Goal: Complete application form: Complete application form

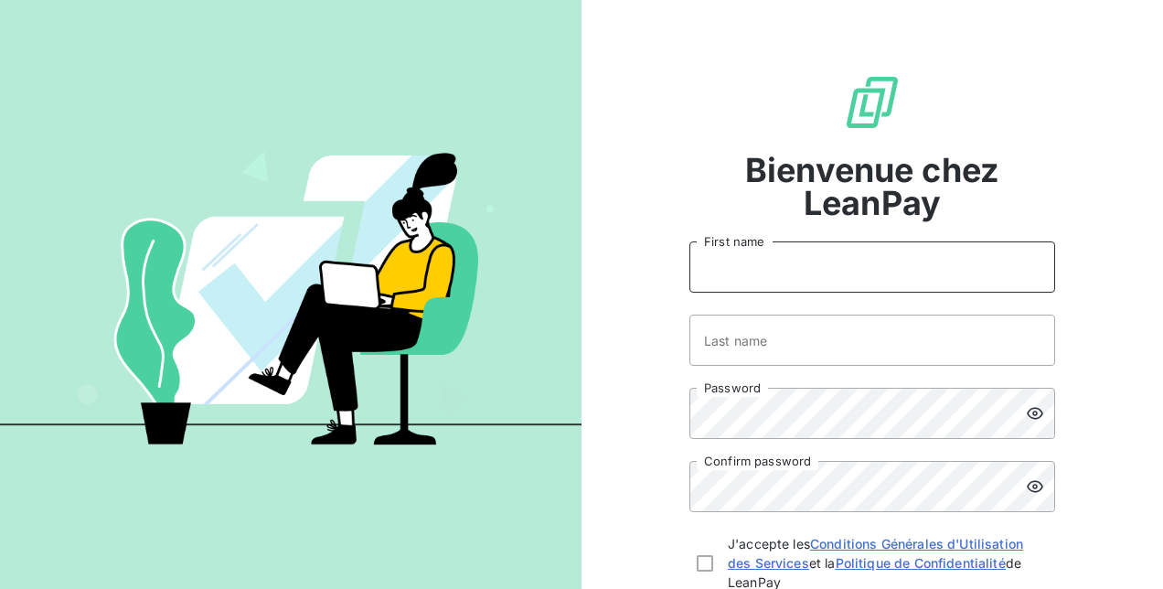
click at [771, 255] on input "First name" at bounding box center [872, 266] width 366 height 51
type input "[PERSON_NAME]"
click at [798, 338] on input "Last name" at bounding box center [872, 340] width 366 height 51
type input "Chitoroga"
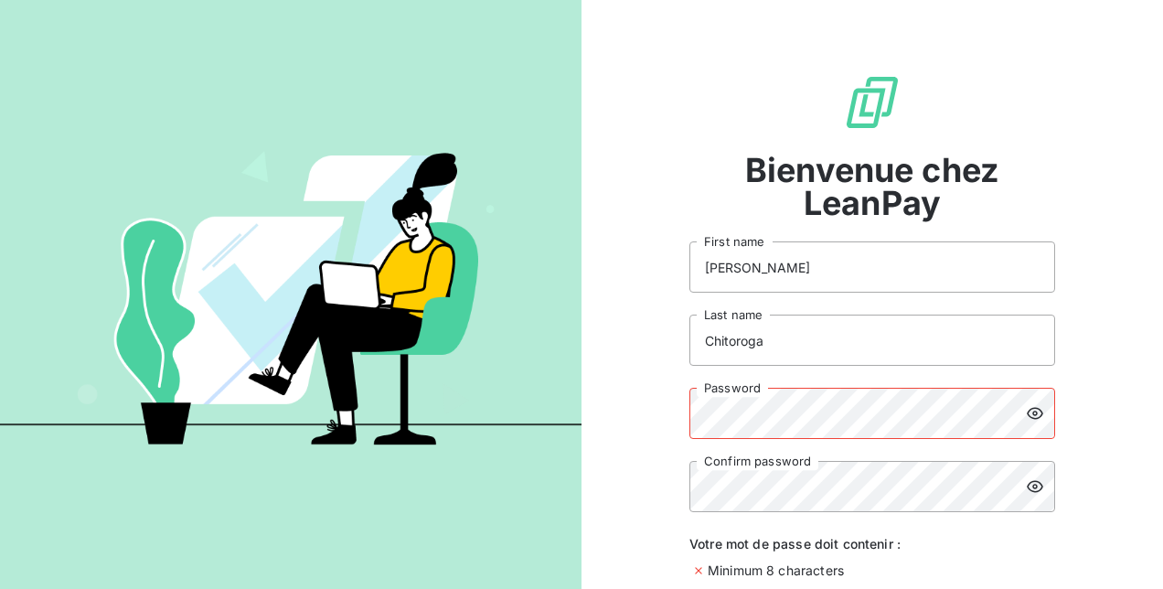
click at [1034, 410] on icon at bounding box center [1035, 413] width 18 height 18
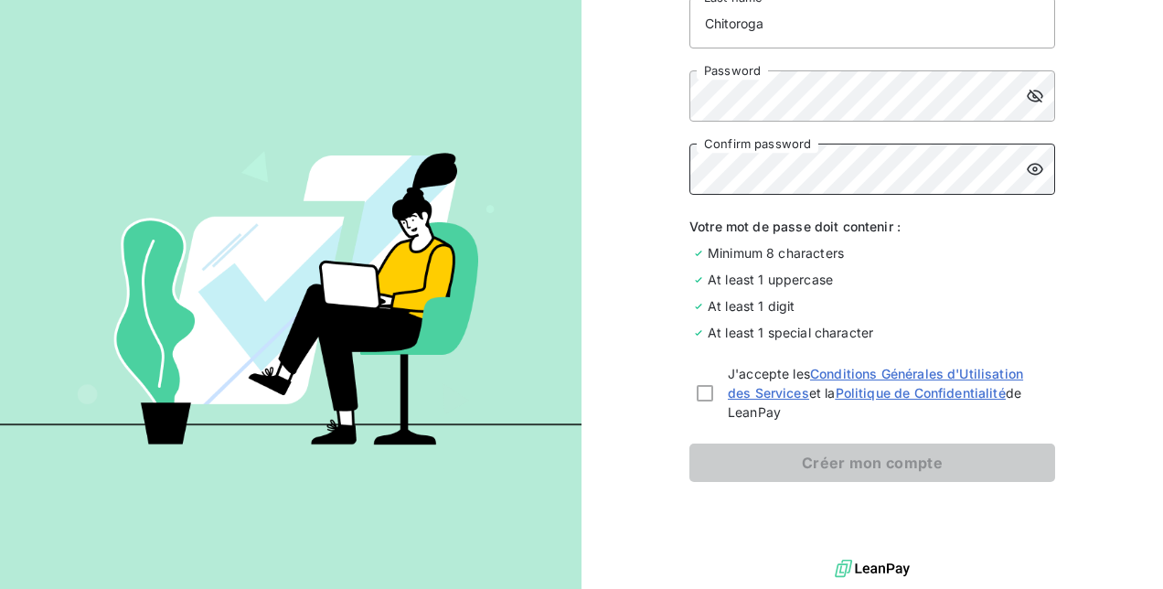
scroll to position [318, 0]
click at [697, 389] on div at bounding box center [705, 392] width 16 height 16
checkbox input "true"
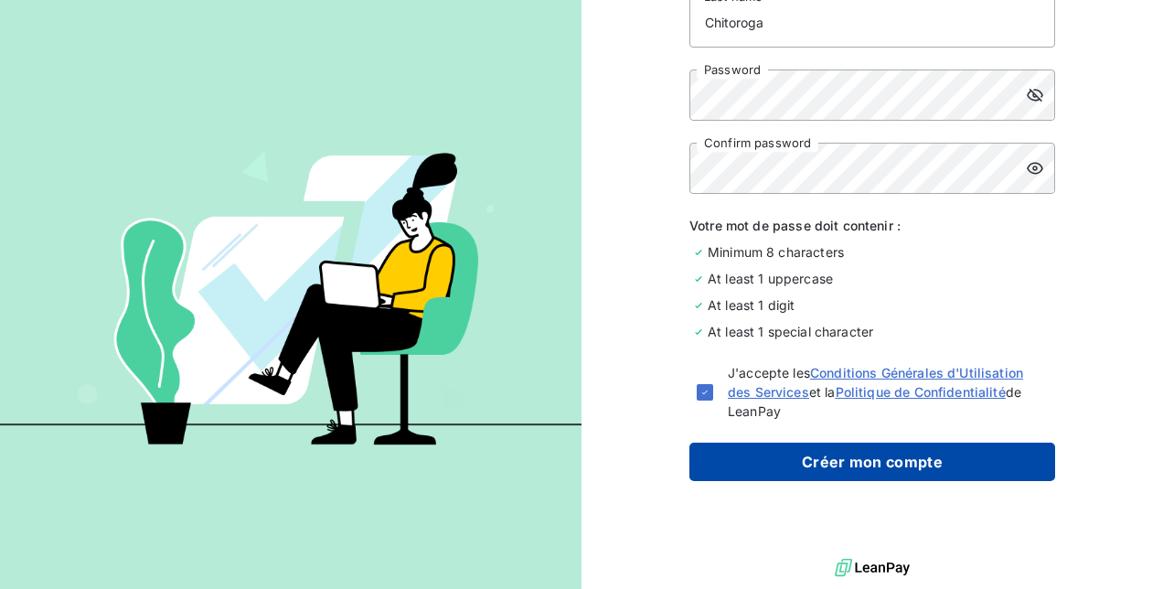
click at [842, 457] on button "Créer mon compte" at bounding box center [872, 462] width 366 height 38
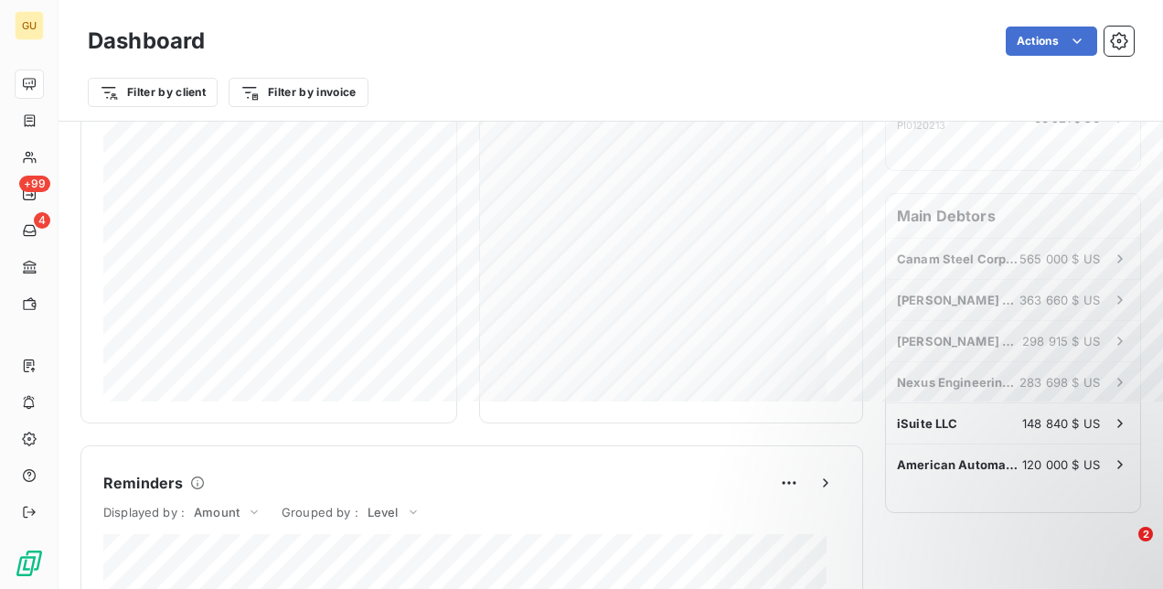
scroll to position [274, 0]
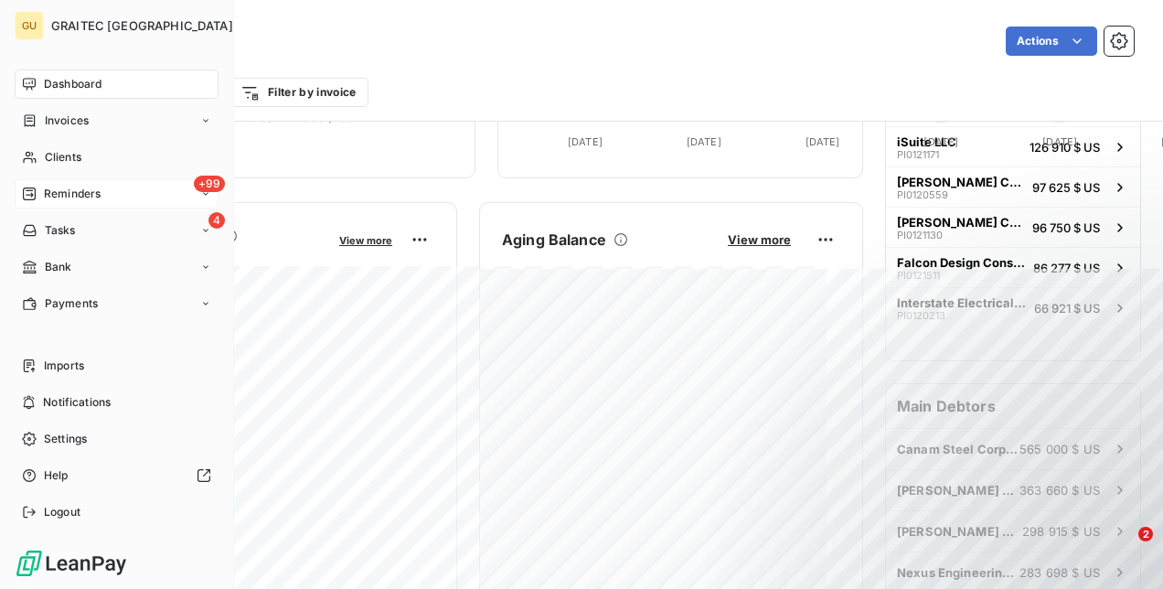
click at [48, 194] on span "Reminders" at bounding box center [72, 194] width 57 height 16
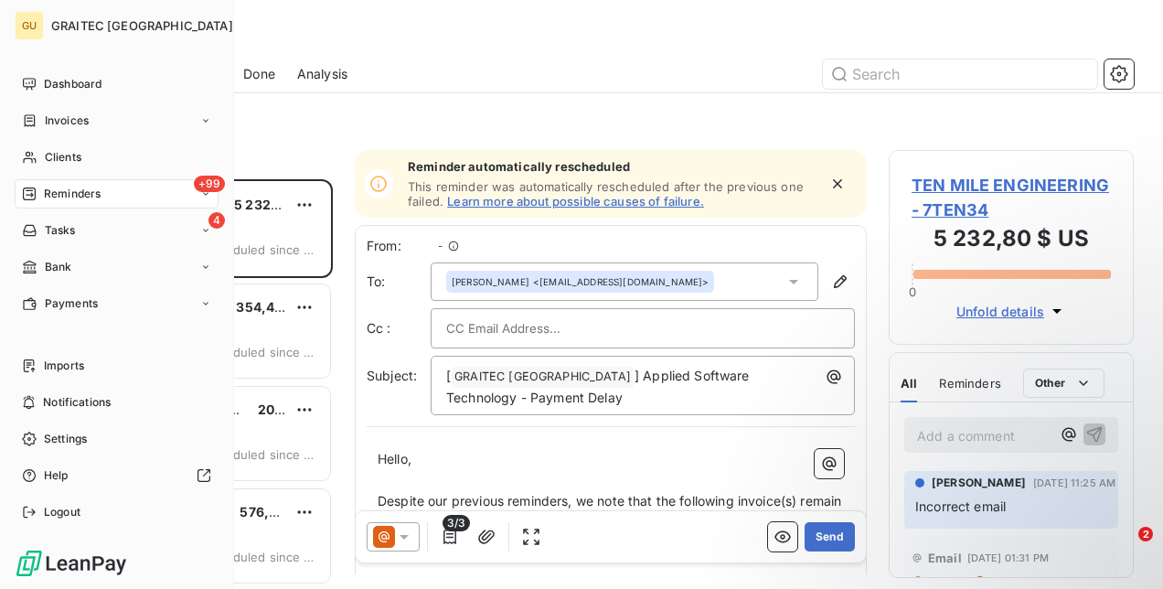
scroll to position [395, 230]
